Goal: Complete application form

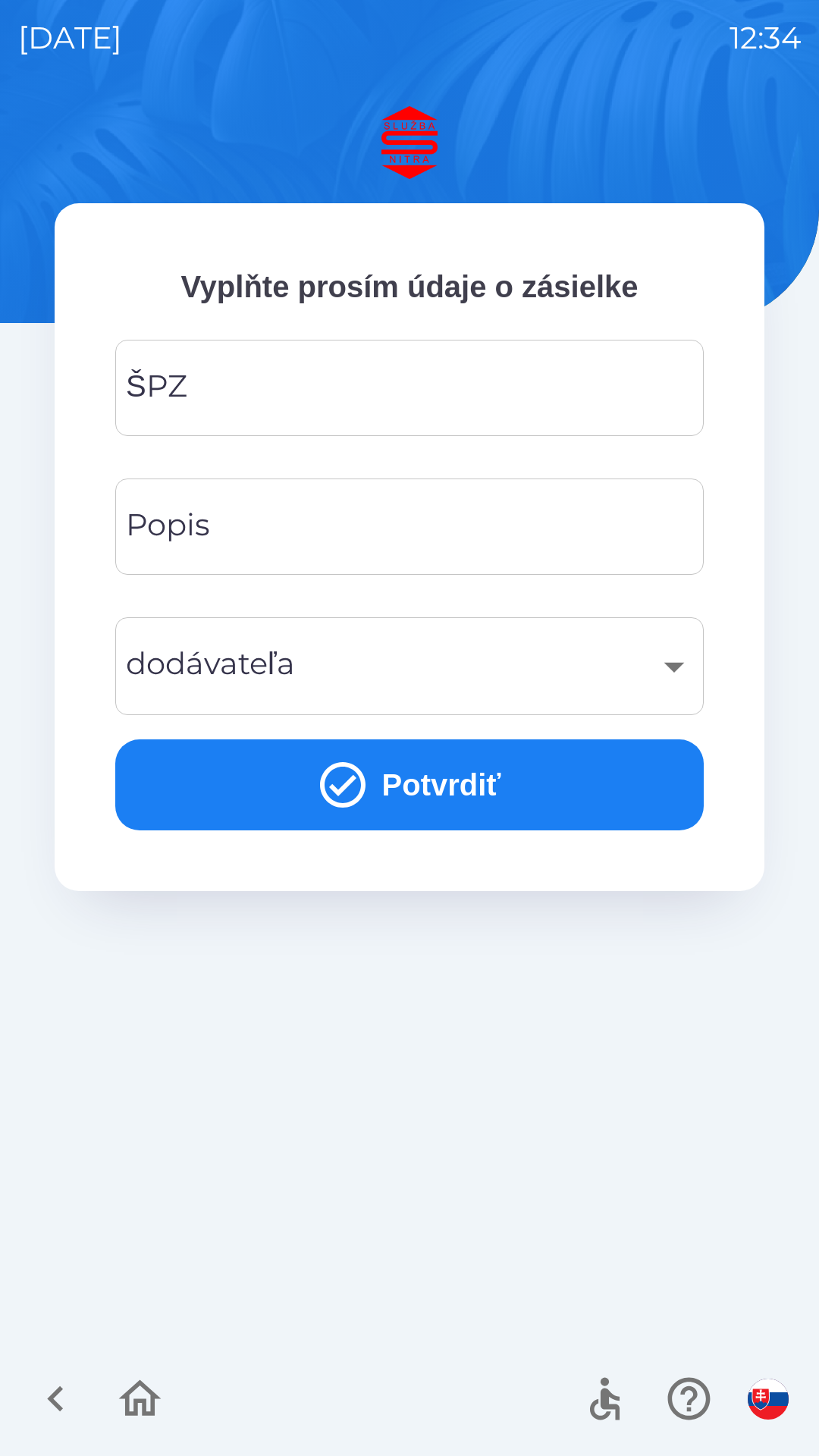
click at [322, 399] on input "ŠPZ" at bounding box center [410, 387] width 552 height 60
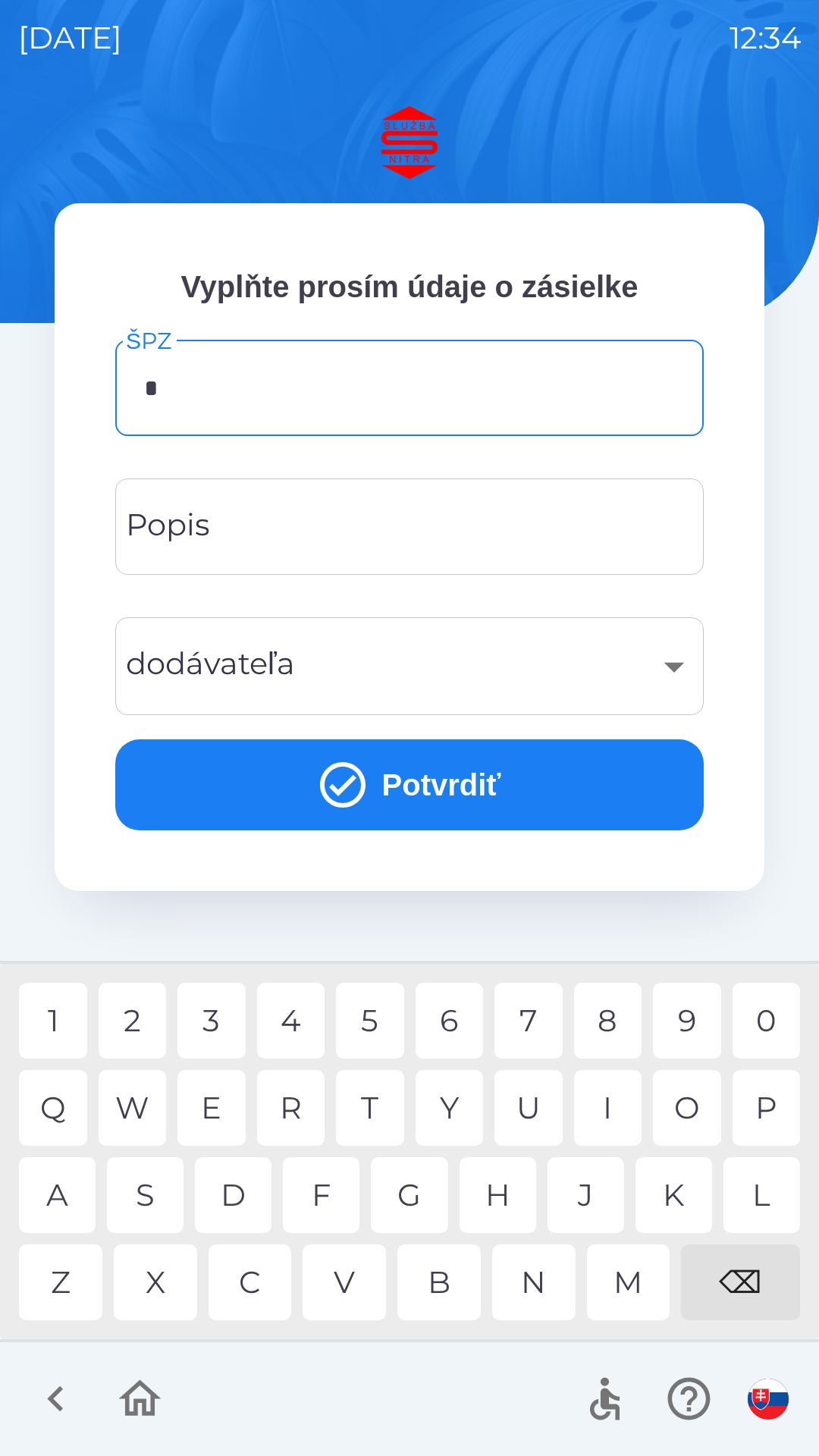
click at [148, 1191] on div "S" at bounding box center [145, 1195] width 77 height 76
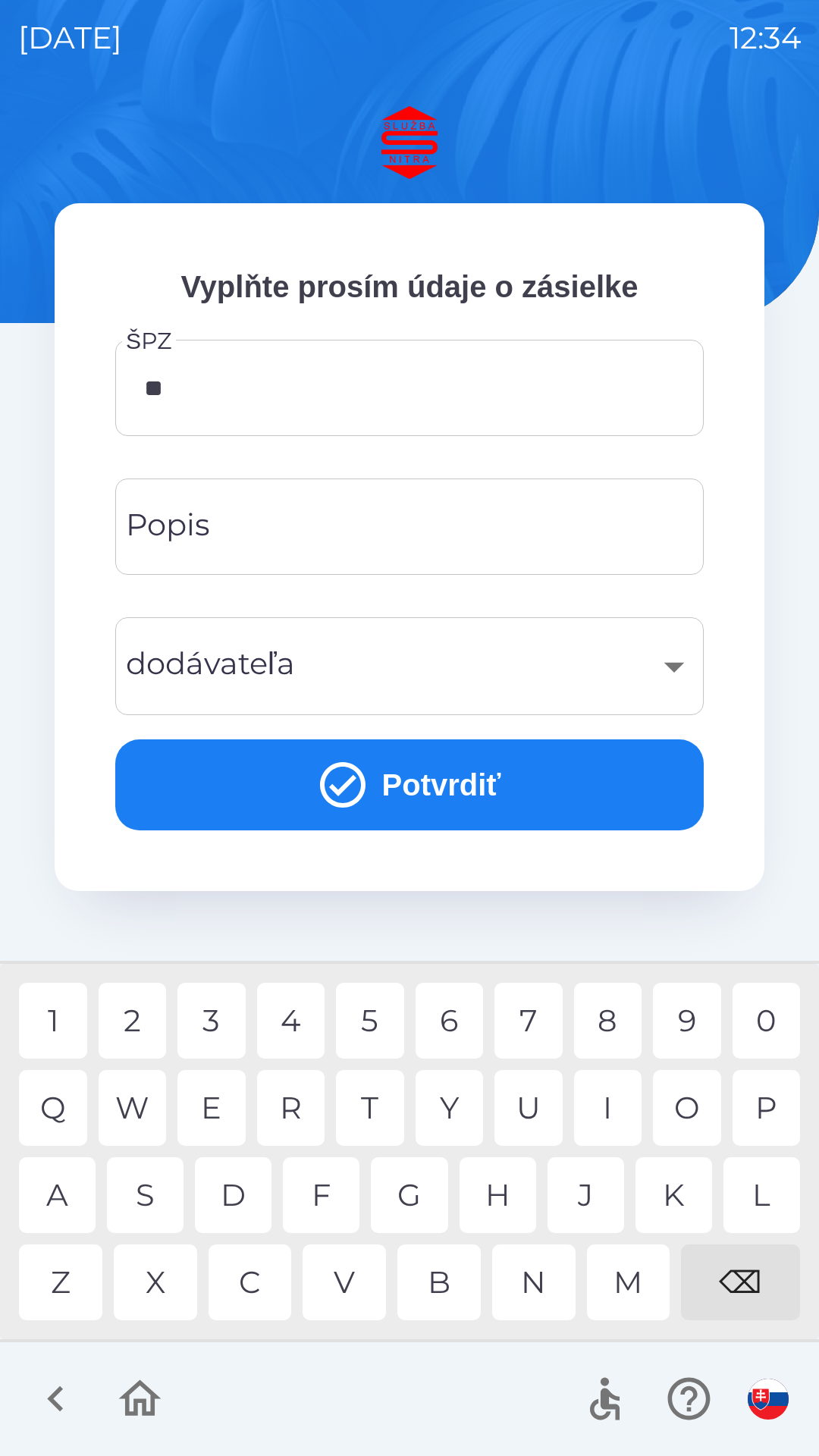
click at [290, 1107] on div "R" at bounding box center [291, 1107] width 68 height 76
type input "******"
click at [443, 789] on button "Potvrdiť" at bounding box center [409, 785] width 588 height 91
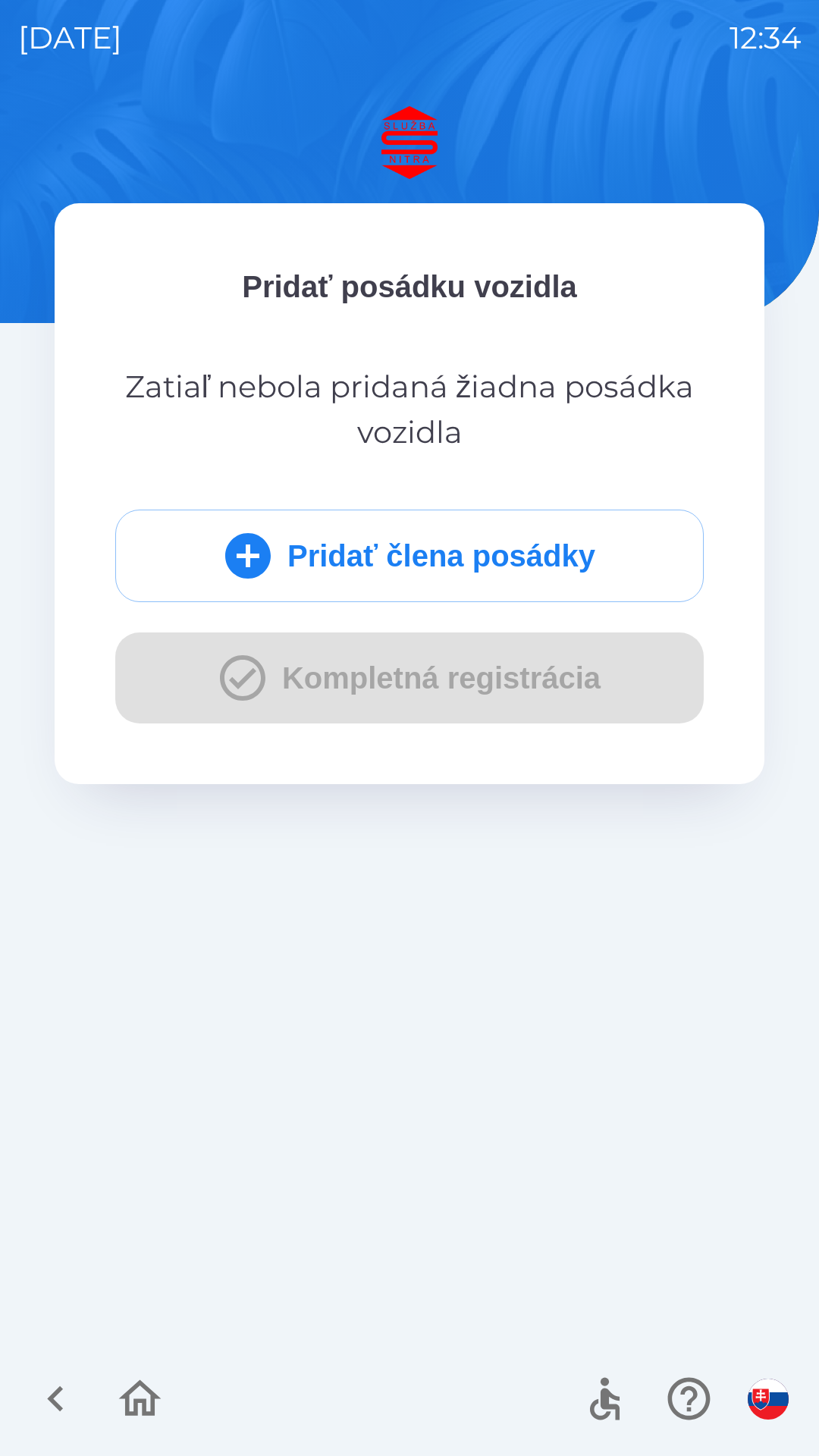
click at [429, 689] on div "Pridať člena posádky Kompletná registrácia" at bounding box center [409, 616] width 588 height 214
click at [460, 562] on button "Pridať člena posádky" at bounding box center [409, 556] width 588 height 93
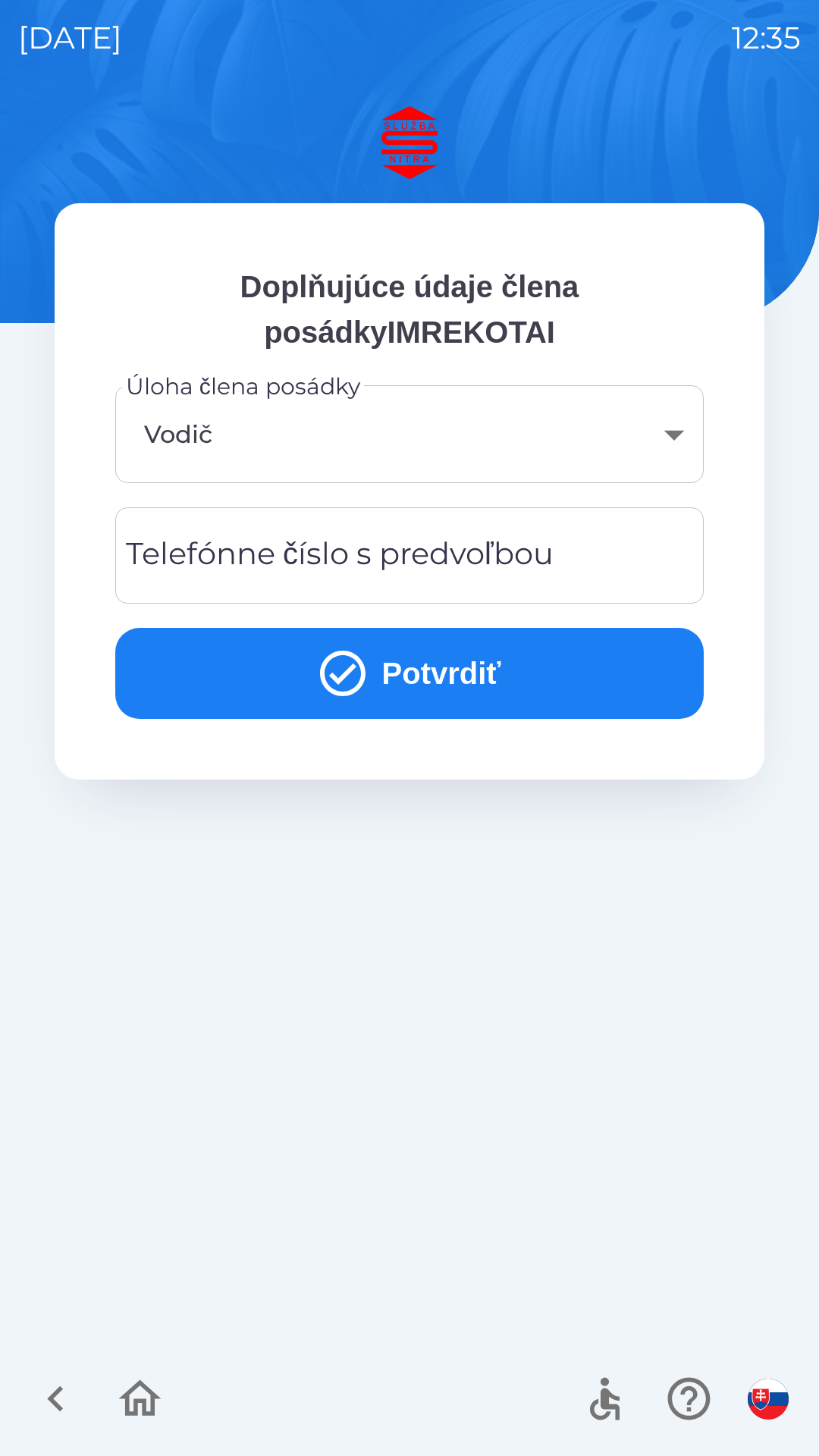
click at [425, 682] on button "Potvrdiť" at bounding box center [409, 674] width 588 height 91
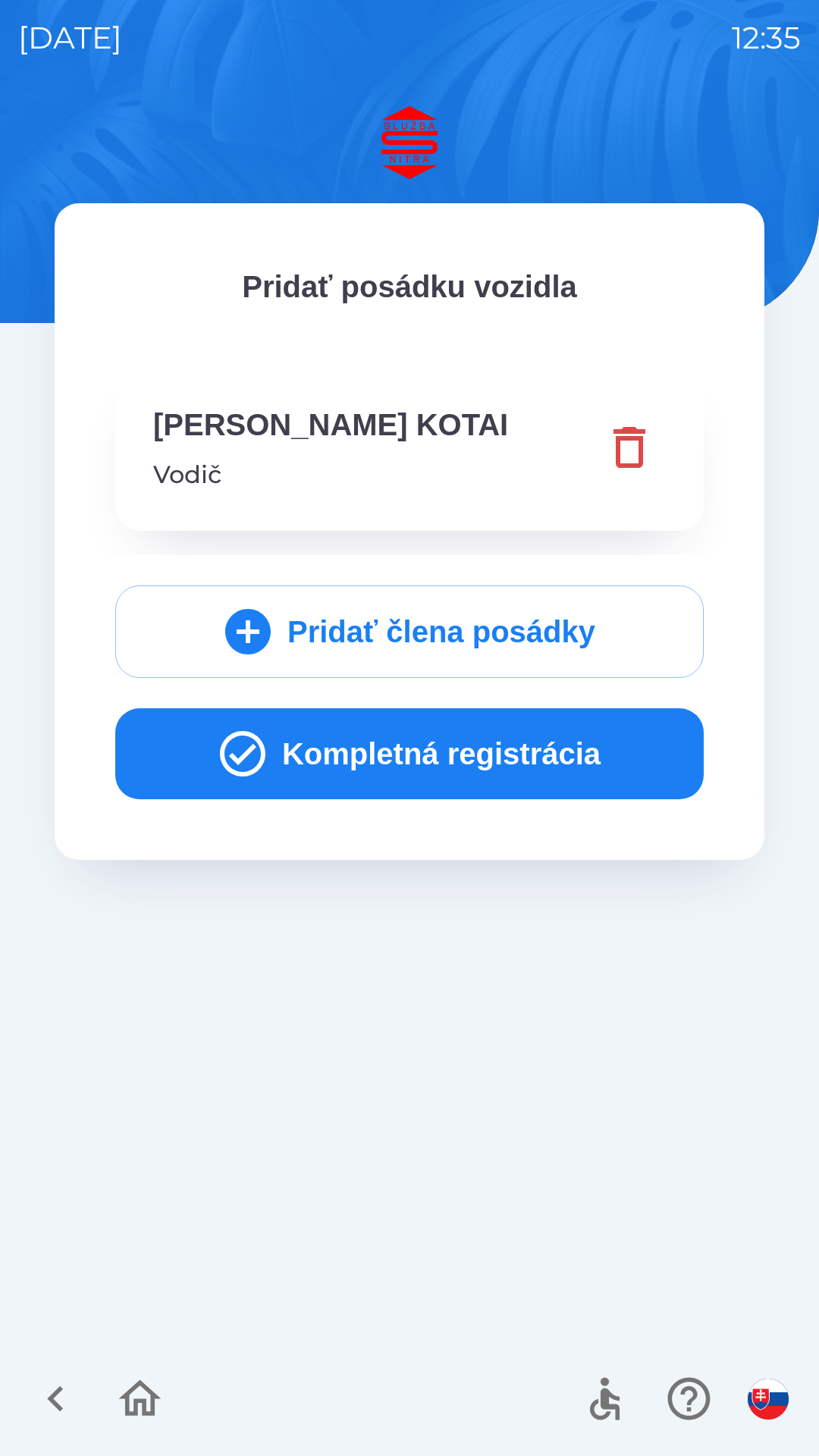
click at [512, 750] on button "Kompletná registrácia" at bounding box center [409, 754] width 588 height 91
